Goal: Task Accomplishment & Management: Manage account settings

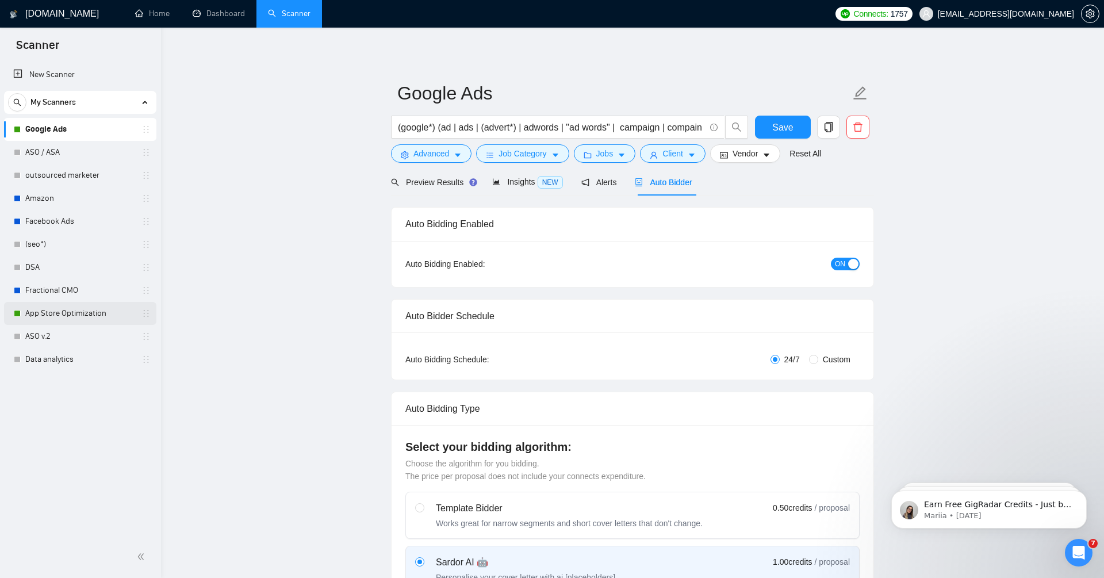
click at [59, 314] on link "App Store Optimization" at bounding box center [79, 313] width 109 height 23
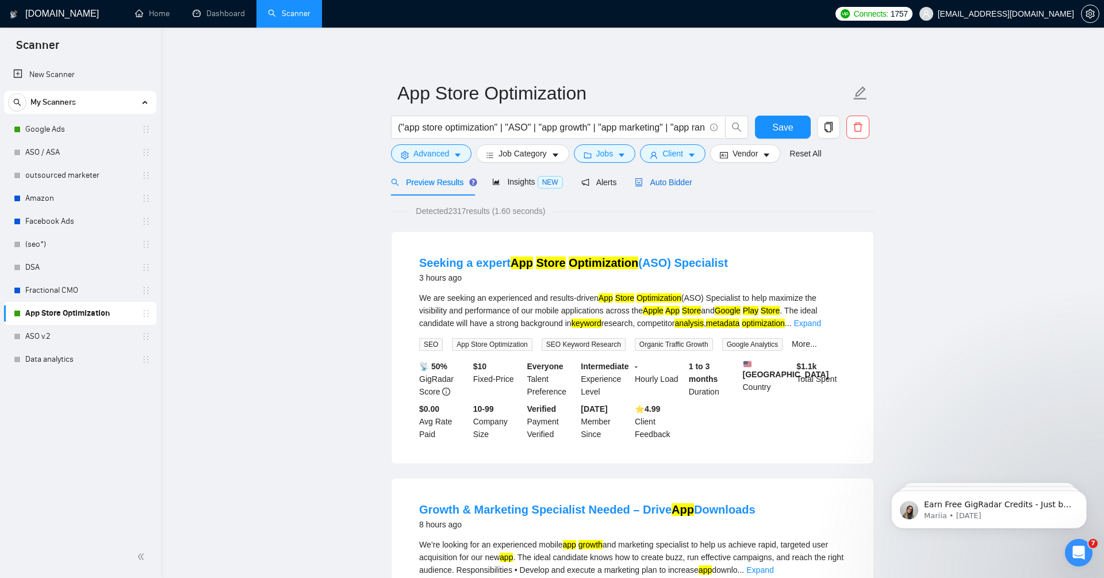
click at [680, 183] on span "Auto Bidder" at bounding box center [663, 182] width 57 height 9
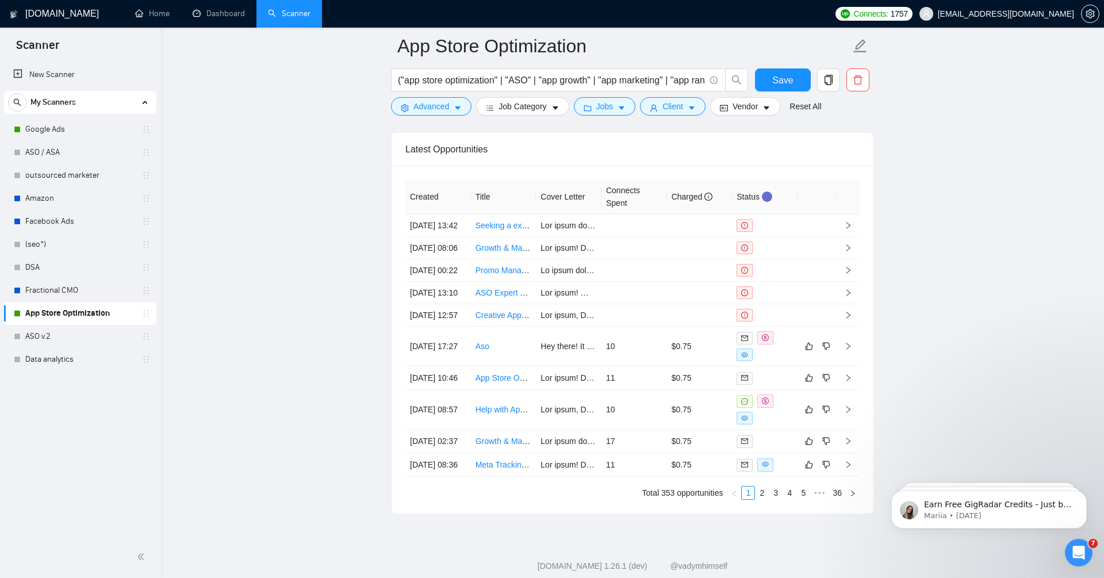
scroll to position [2905, 0]
click at [1093, 16] on icon "setting" at bounding box center [1090, 13] width 9 height 9
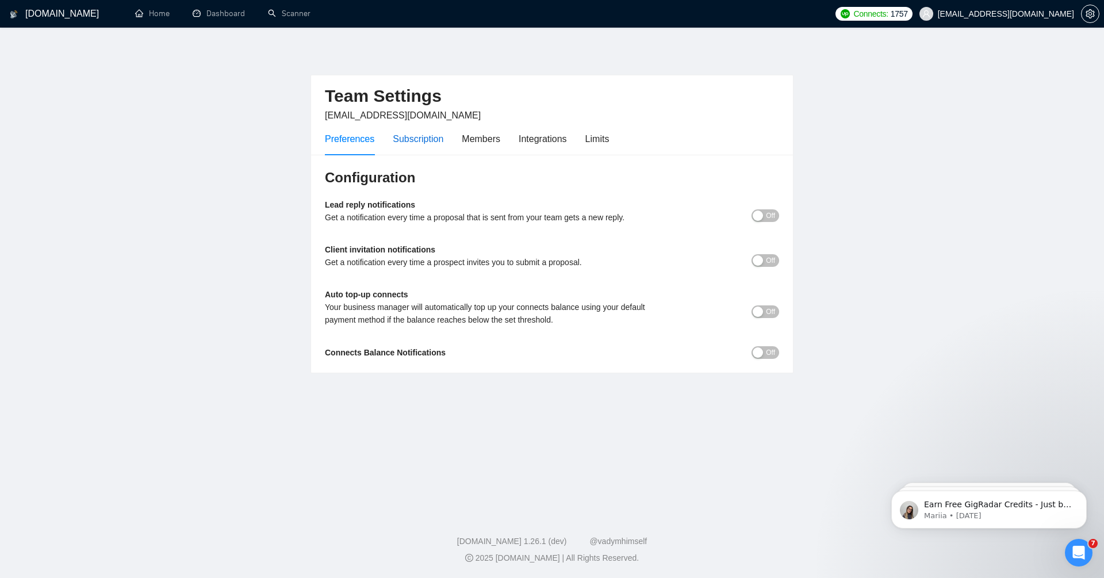
click at [423, 139] on div "Subscription" at bounding box center [418, 139] width 51 height 14
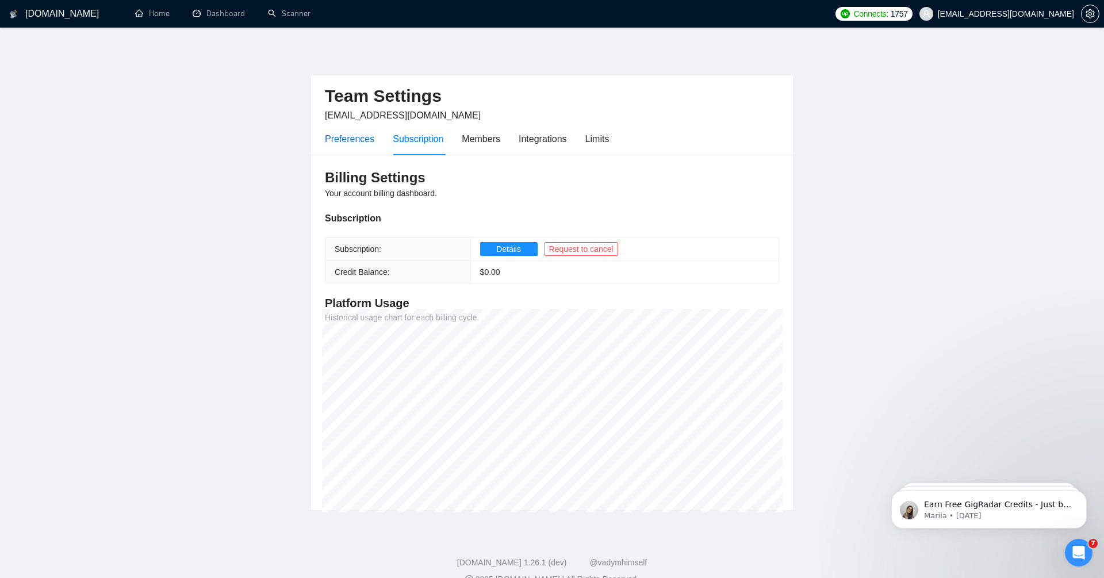
click at [344, 135] on div "Preferences" at bounding box center [349, 139] width 49 height 14
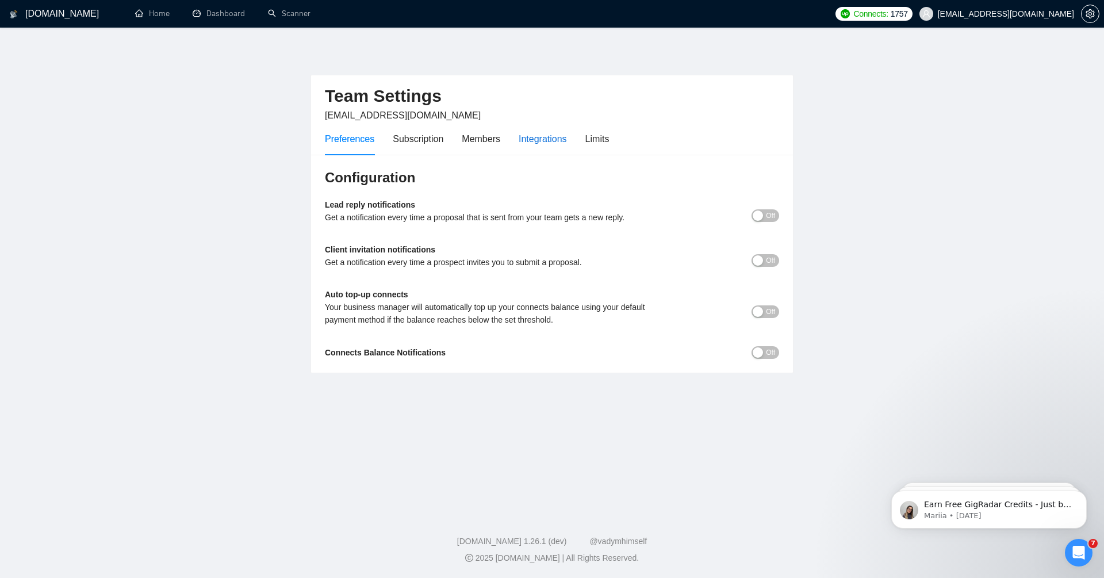
click at [543, 132] on div "Integrations" at bounding box center [543, 139] width 48 height 14
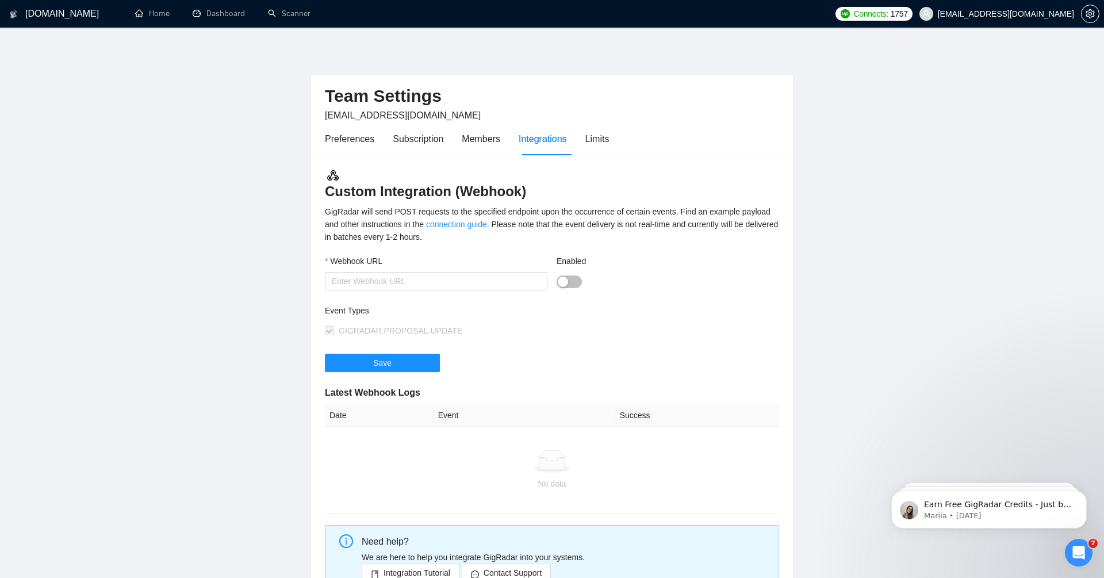
click at [585, 138] on div "Preferences Subscription Members Integrations Limits" at bounding box center [467, 138] width 284 height 33
click at [607, 138] on div "Limits" at bounding box center [597, 139] width 24 height 14
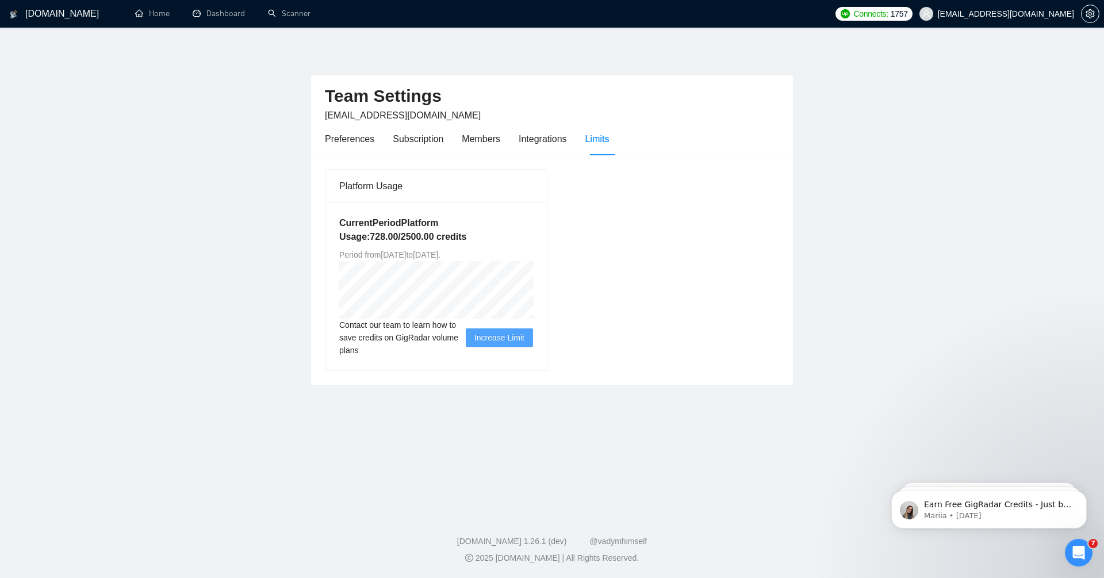
drag, startPoint x: 497, startPoint y: 253, endPoint x: 507, endPoint y: 253, distance: 9.2
click at [441, 253] on span "Period from [DATE] to [DATE] ." at bounding box center [389, 254] width 101 height 9
click at [481, 261] on div "Current Period Platform Usage: 728.00 / 2500.00 credits Period from [DATE] to […" at bounding box center [436, 286] width 221 height 168
